Goal: Task Accomplishment & Management: Use online tool/utility

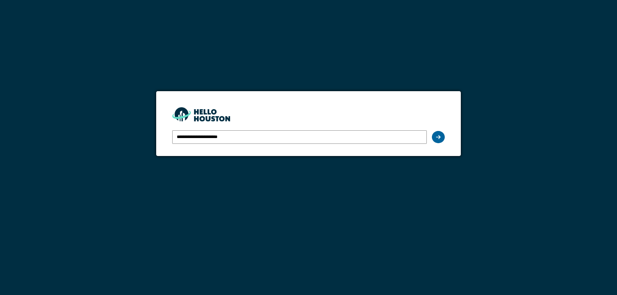
click at [438, 138] on icon at bounding box center [438, 137] width 5 height 5
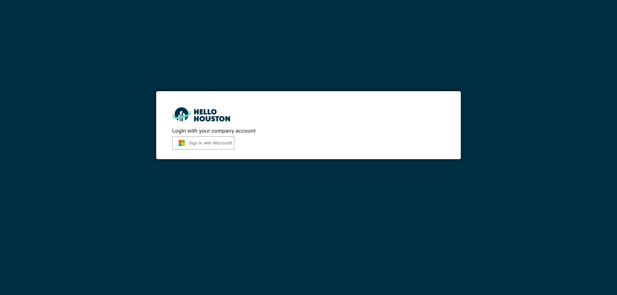
click at [207, 144] on button "Sign in with Microsoft" at bounding box center [203, 143] width 62 height 13
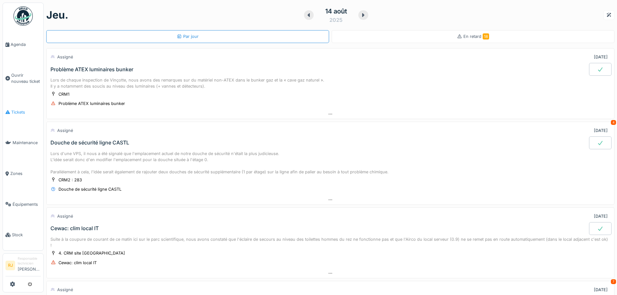
click at [19, 109] on span "Tickets" at bounding box center [26, 112] width 30 height 6
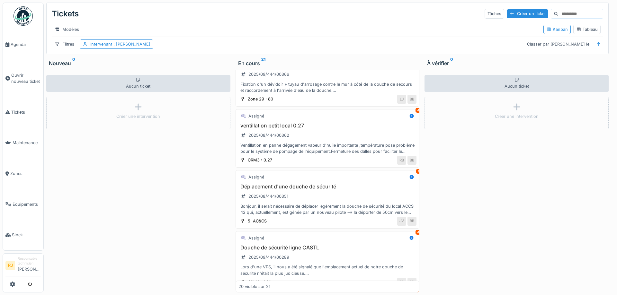
scroll to position [145, 0]
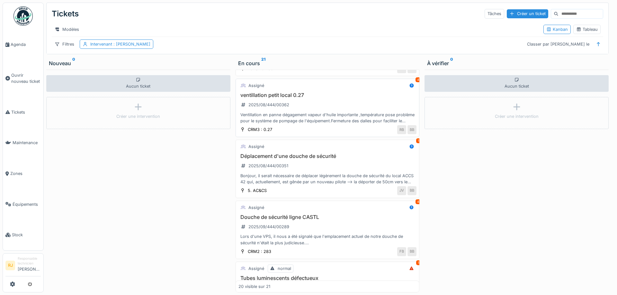
click at [274, 98] on h3 "ventillation petit local 0.27" at bounding box center [328, 95] width 178 height 6
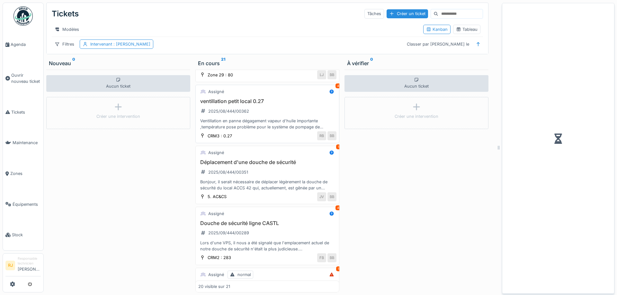
scroll to position [180, 0]
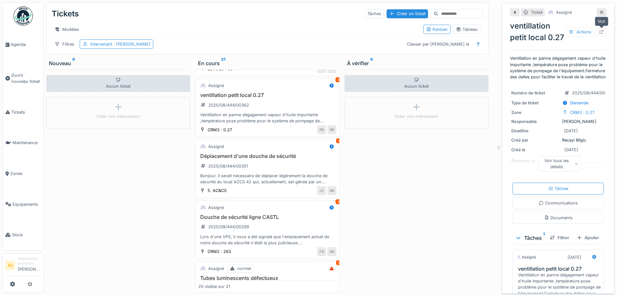
click at [602, 30] on icon at bounding box center [602, 32] width 4 height 4
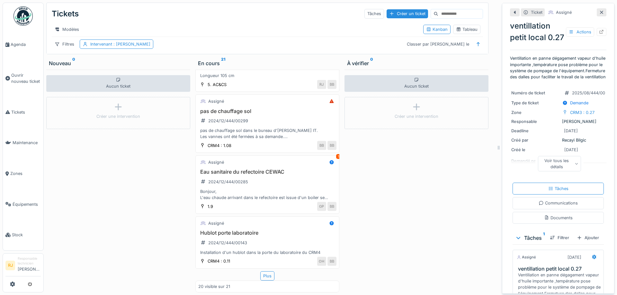
scroll to position [1019, 0]
click at [269, 275] on div "Plus" at bounding box center [267, 276] width 14 height 9
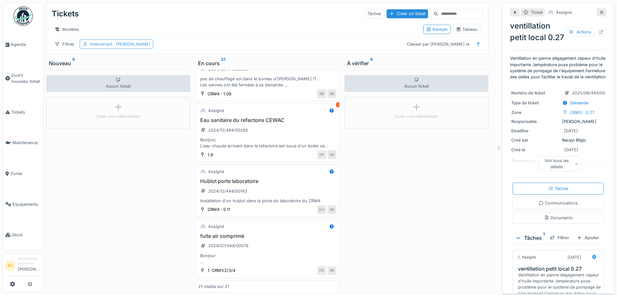
click at [129, 45] on span ": Ronan Jurcaba" at bounding box center [131, 44] width 38 height 5
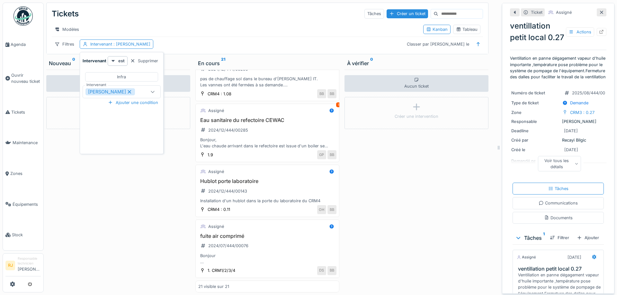
click at [128, 92] on icon at bounding box center [130, 92] width 4 height 4
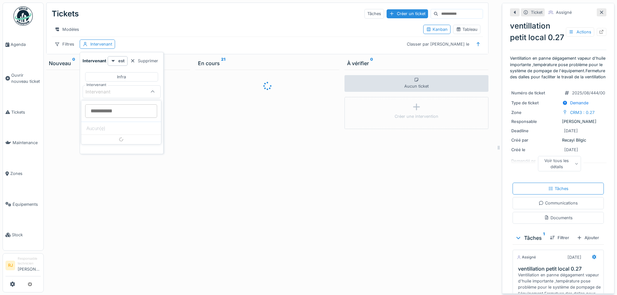
scroll to position [0, 0]
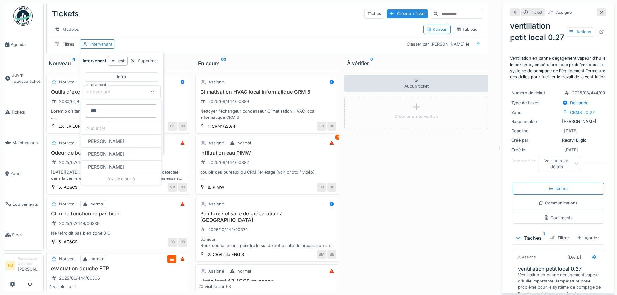
click at [106, 113] on input "***" at bounding box center [121, 111] width 72 height 14
type input "****"
click at [113, 138] on div "Leonardo Alaimo" at bounding box center [121, 141] width 80 height 13
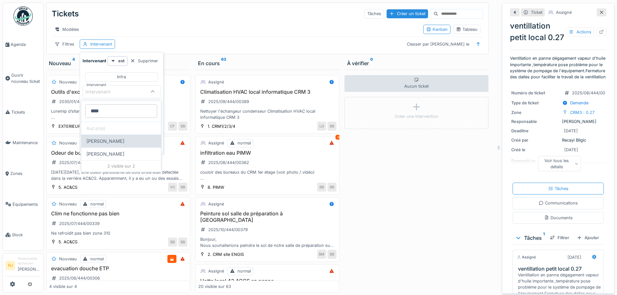
type input "*****"
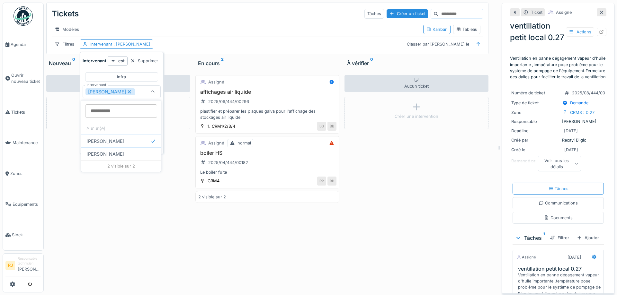
click at [114, 213] on div "Aucun ticket Créer une intervention" at bounding box center [118, 181] width 144 height 223
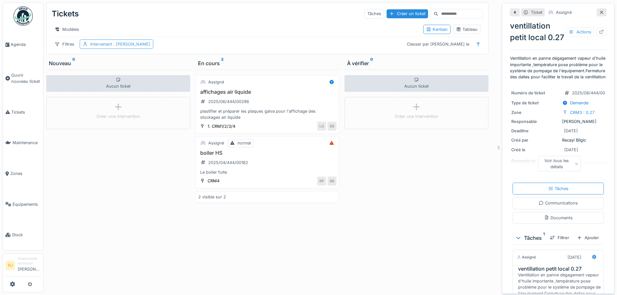
click at [129, 46] on span ": Leonardo Alaimo" at bounding box center [131, 44] width 38 height 5
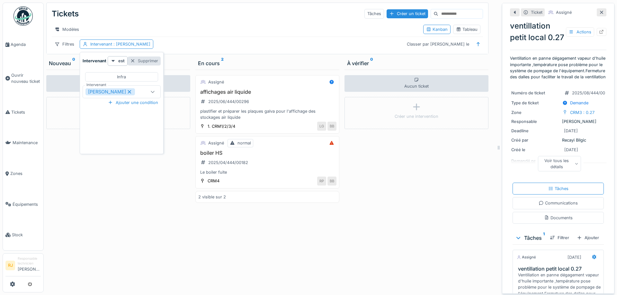
click at [146, 59] on div "Supprimer" at bounding box center [144, 61] width 33 height 9
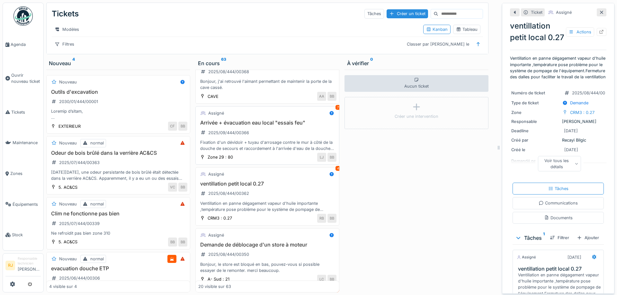
scroll to position [405, 0]
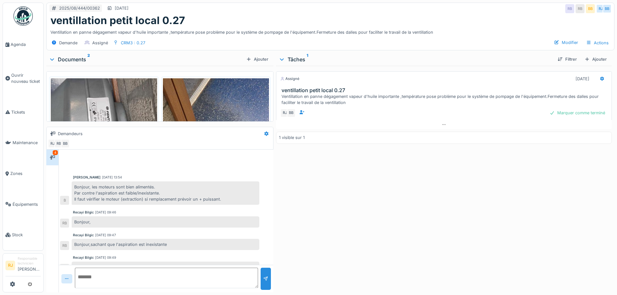
scroll to position [33, 0]
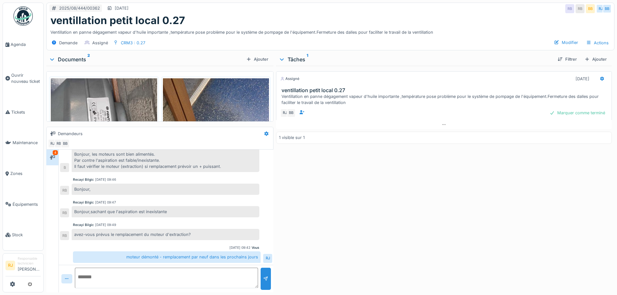
click at [134, 273] on textarea at bounding box center [166, 278] width 183 height 21
type textarea "**********"
click at [269, 282] on div at bounding box center [266, 279] width 10 height 22
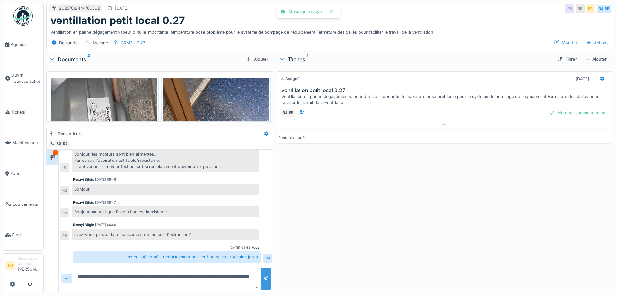
scroll to position [55, 0]
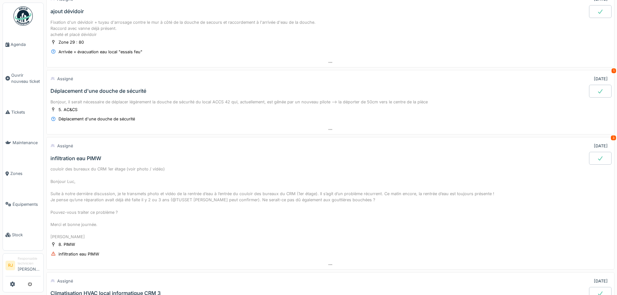
scroll to position [467, 0]
